Goal: Task Accomplishment & Management: Manage account settings

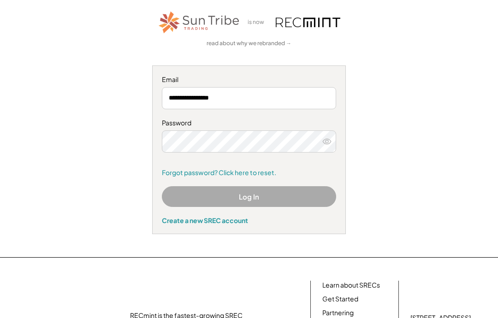
click at [294, 191] on button "Log In" at bounding box center [249, 196] width 174 height 21
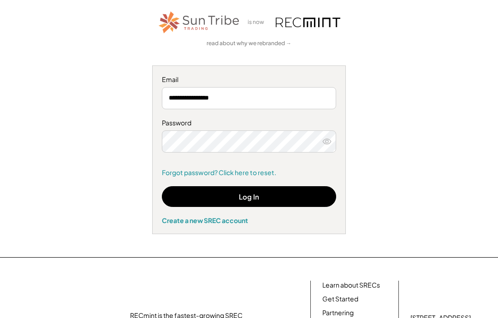
click at [291, 199] on button "Log In" at bounding box center [249, 196] width 174 height 21
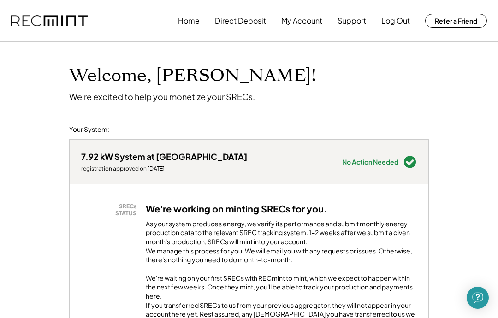
click at [302, 29] on button "My Account" at bounding box center [301, 21] width 41 height 18
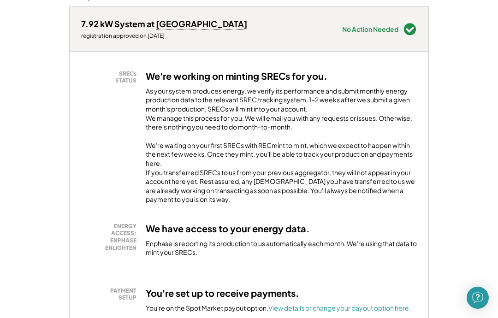
scroll to position [132, 0]
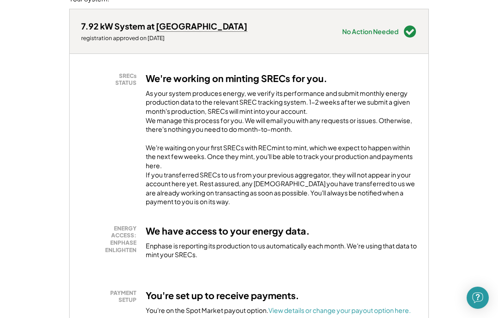
scroll to position [0, 0]
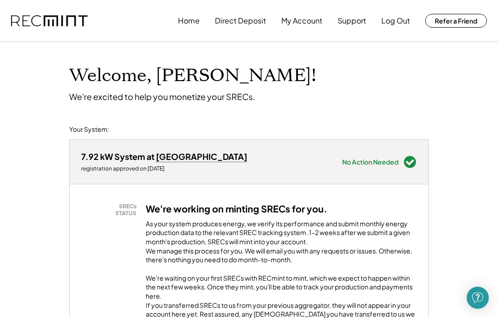
click at [396, 23] on button "Log Out" at bounding box center [396, 21] width 29 height 18
